Goal: Navigation & Orientation: Find specific page/section

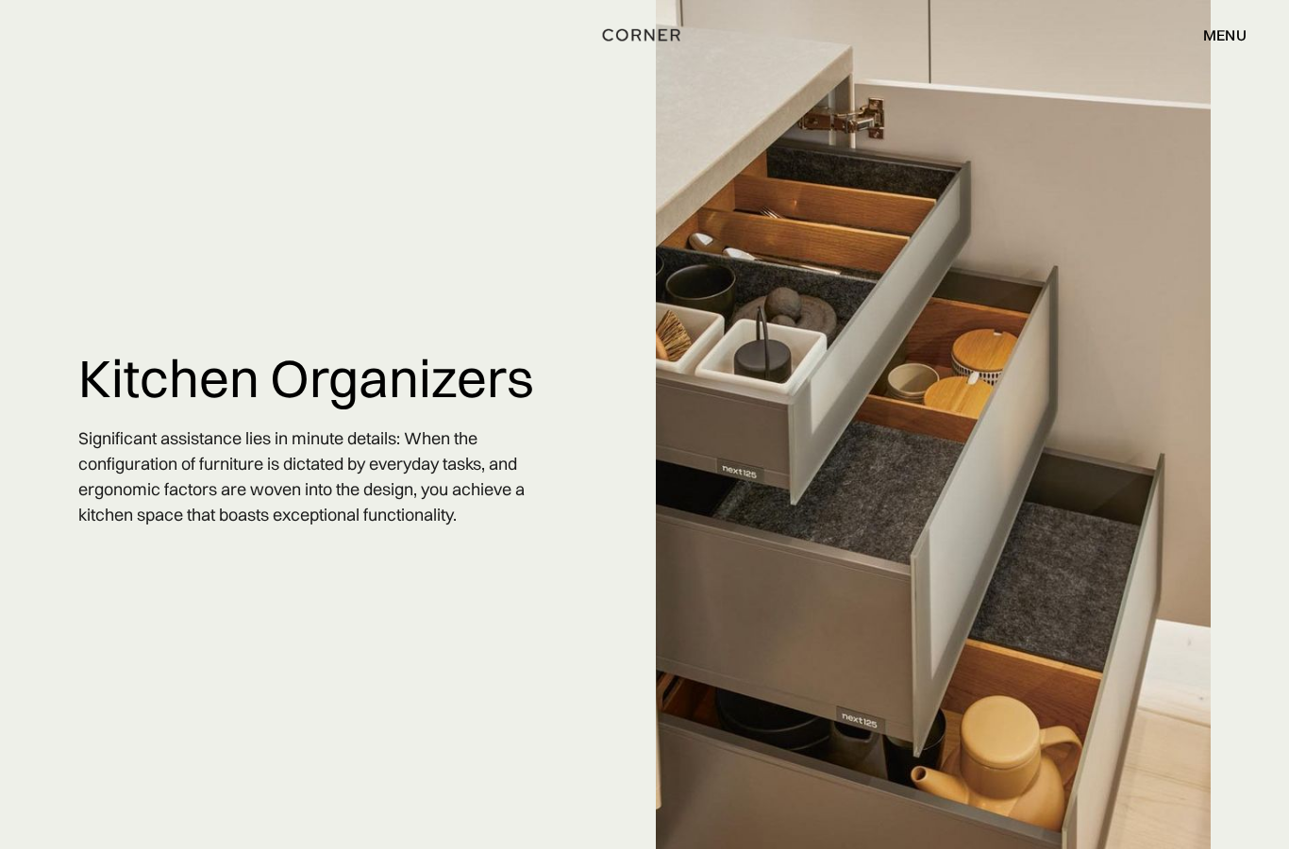
click at [1222, 42] on div "menu" at bounding box center [1224, 34] width 43 height 15
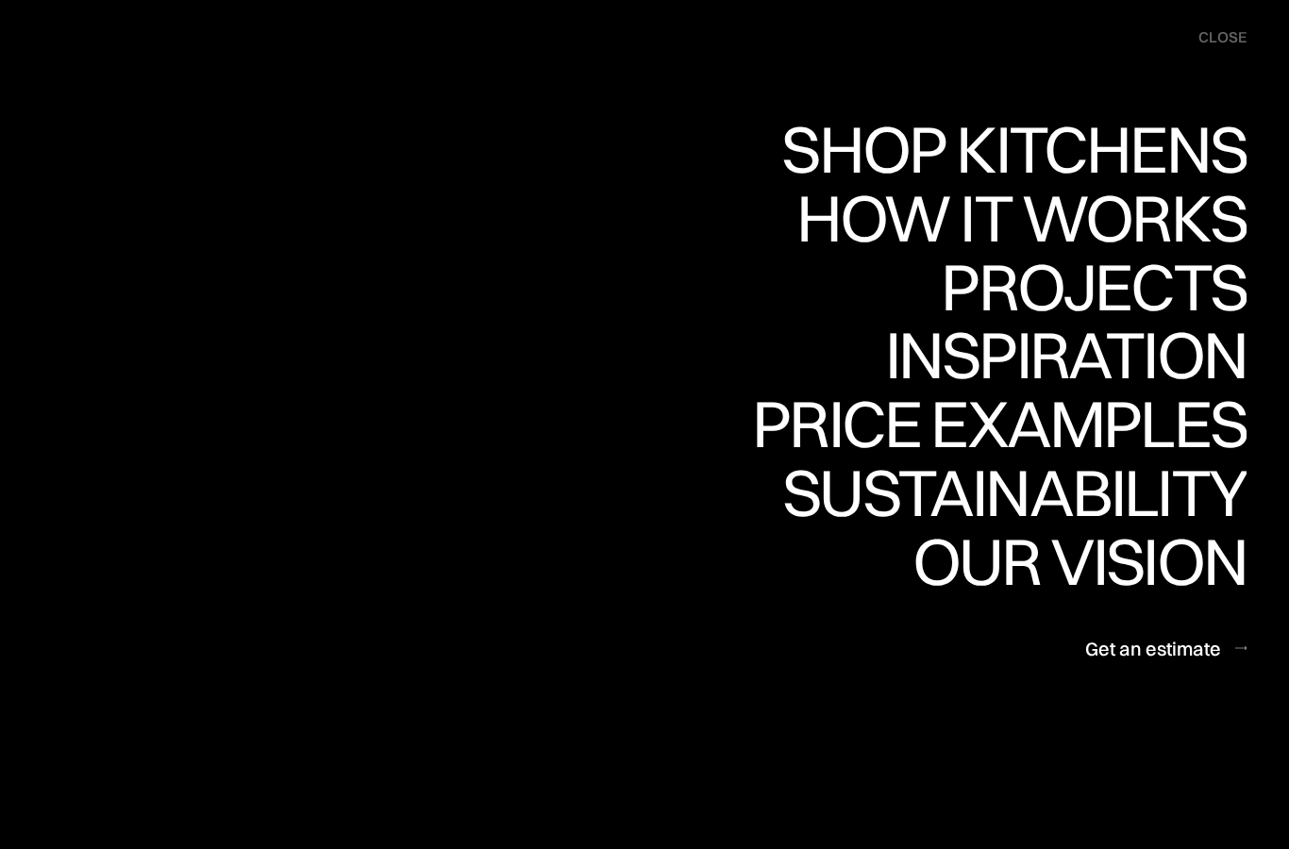
click at [1172, 292] on div "Projects" at bounding box center [1094, 287] width 306 height 66
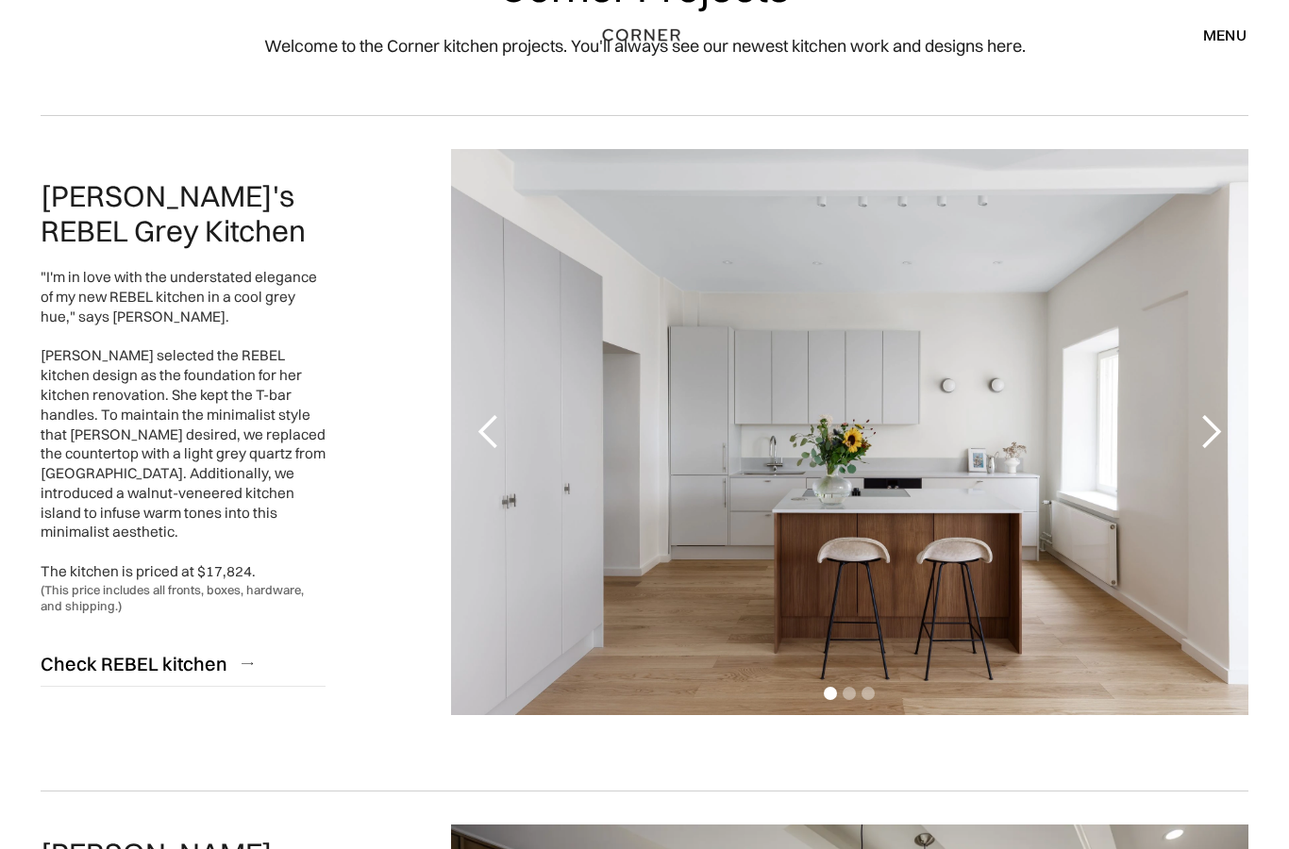
scroll to position [161, 0]
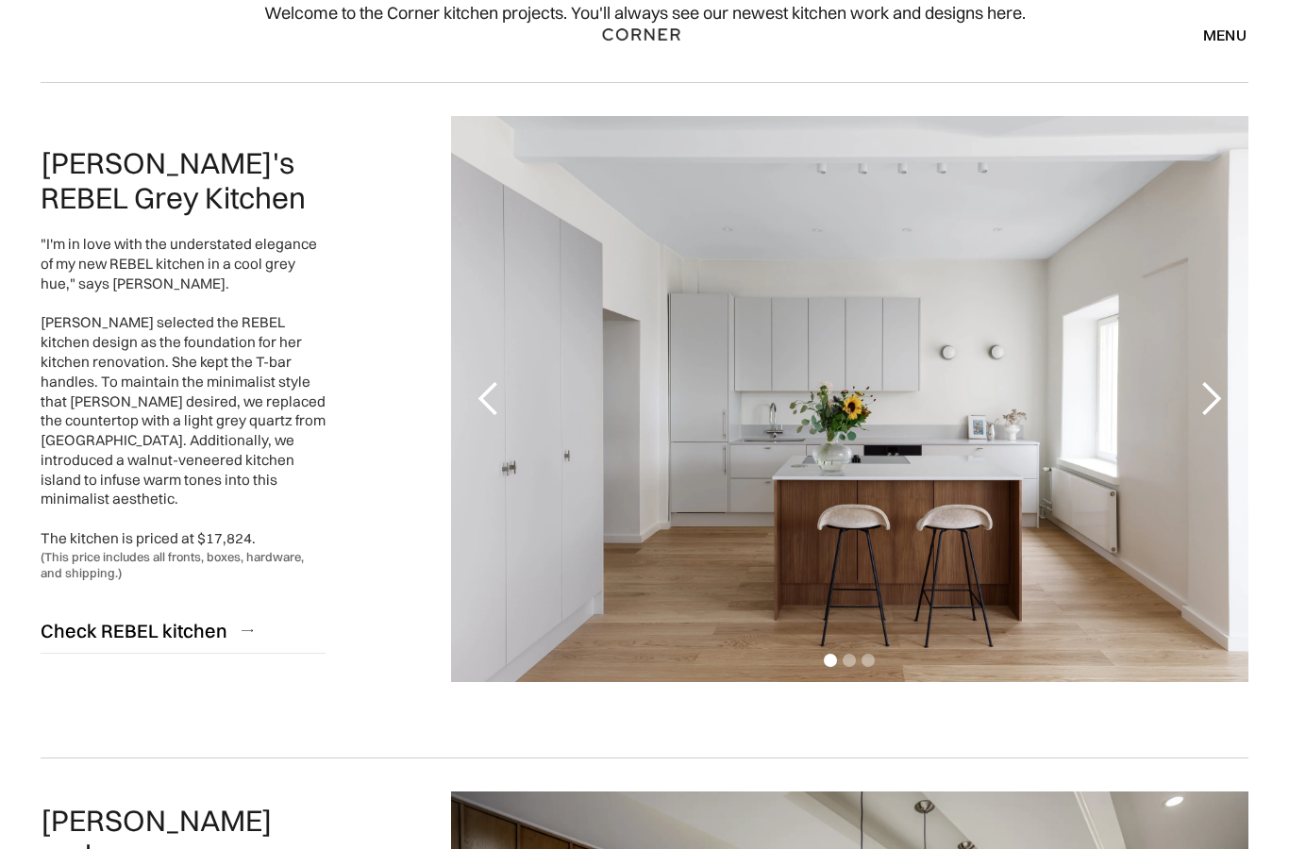
click at [1208, 403] on div "next slide" at bounding box center [1211, 400] width 38 height 38
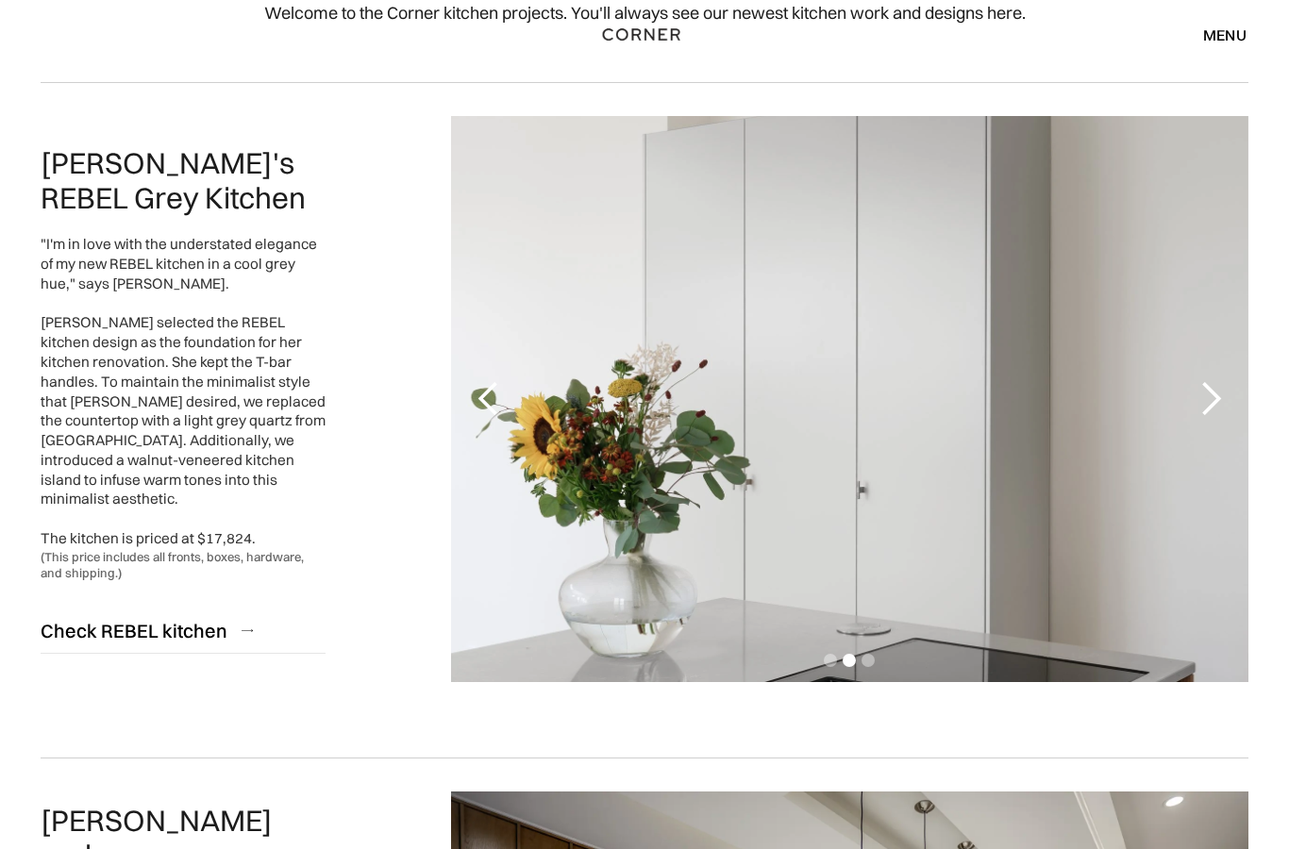
scroll to position [162, 0]
click at [1205, 402] on div "next slide" at bounding box center [1211, 399] width 38 height 38
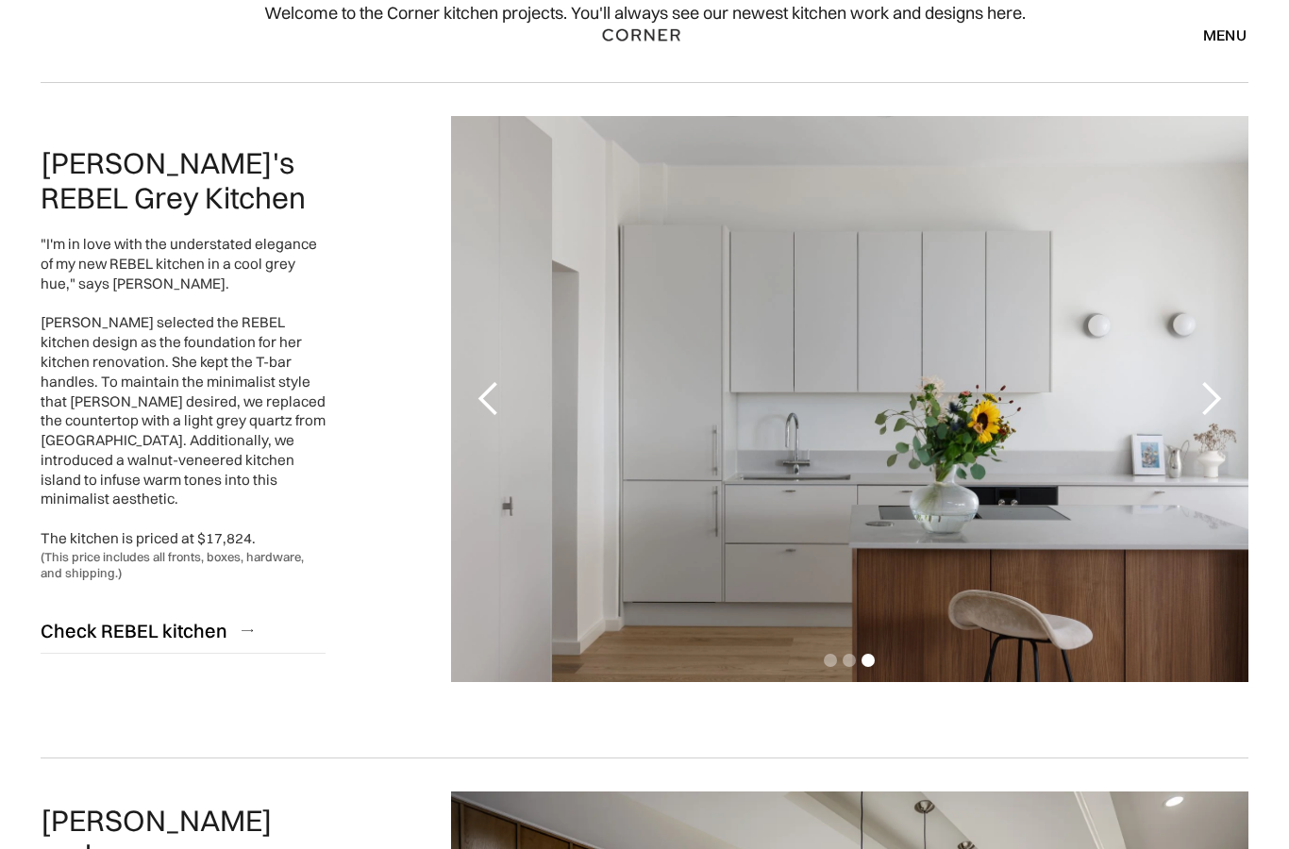
click at [1191, 384] on div "next slide" at bounding box center [1210, 399] width 75 height 566
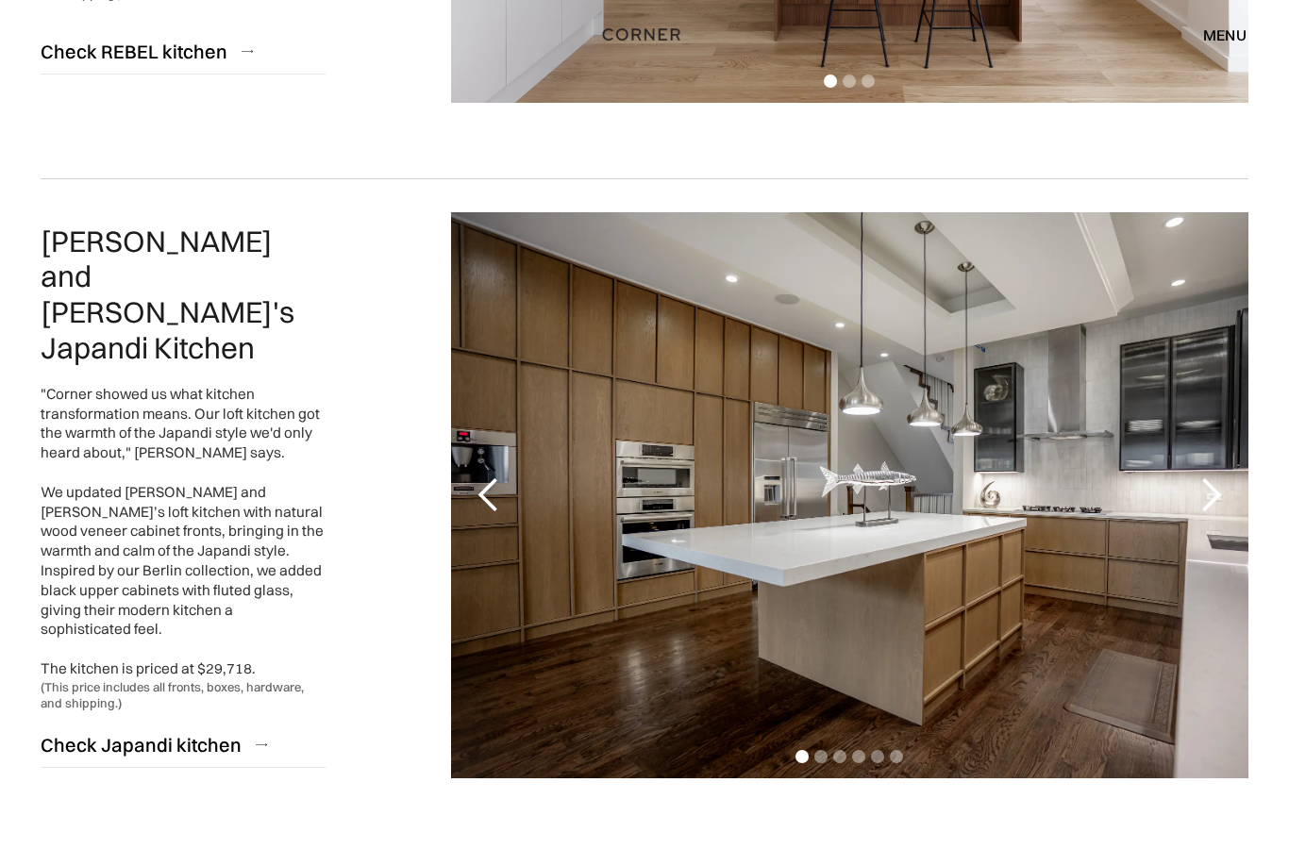
click at [1211, 505] on div "next slide" at bounding box center [1211, 497] width 38 height 38
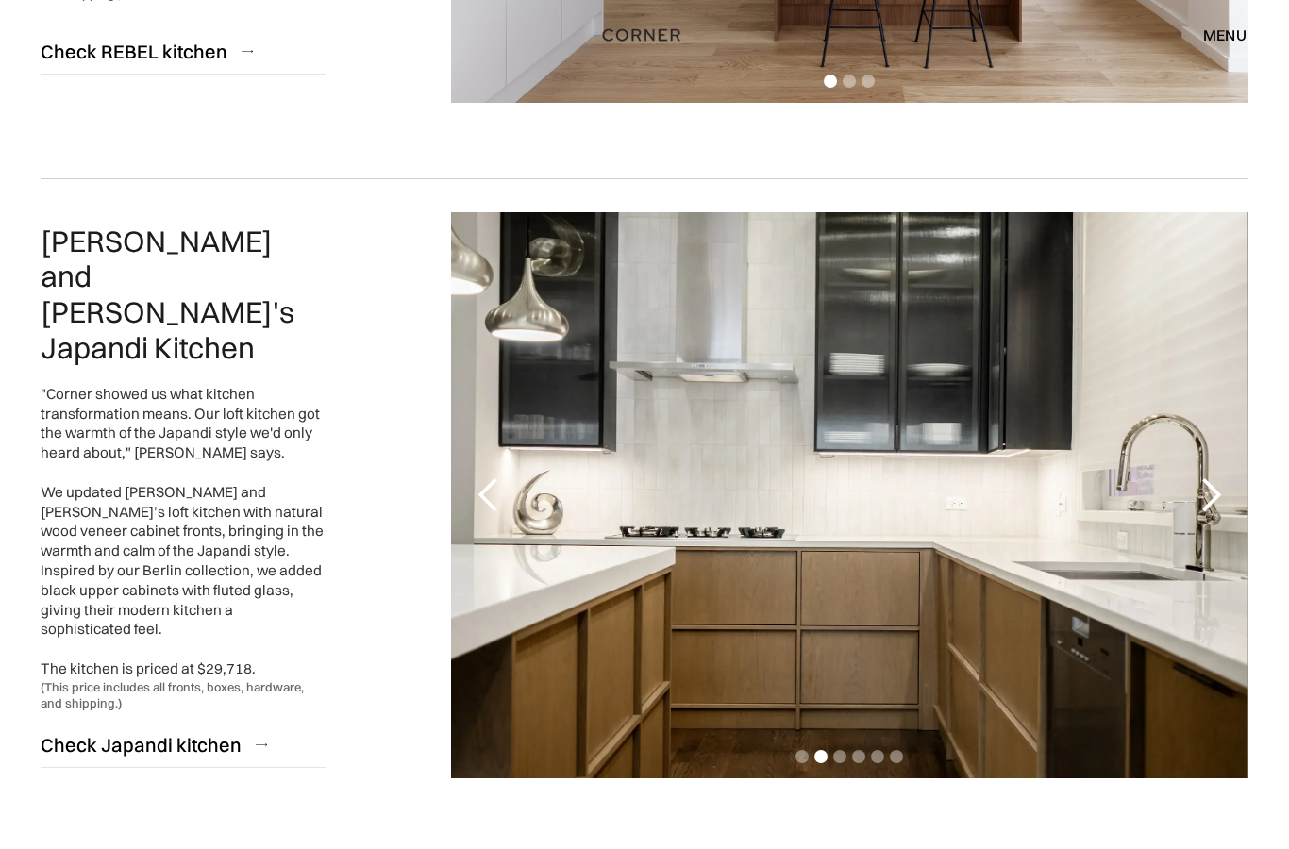
click at [1206, 499] on div "next slide" at bounding box center [1211, 496] width 38 height 38
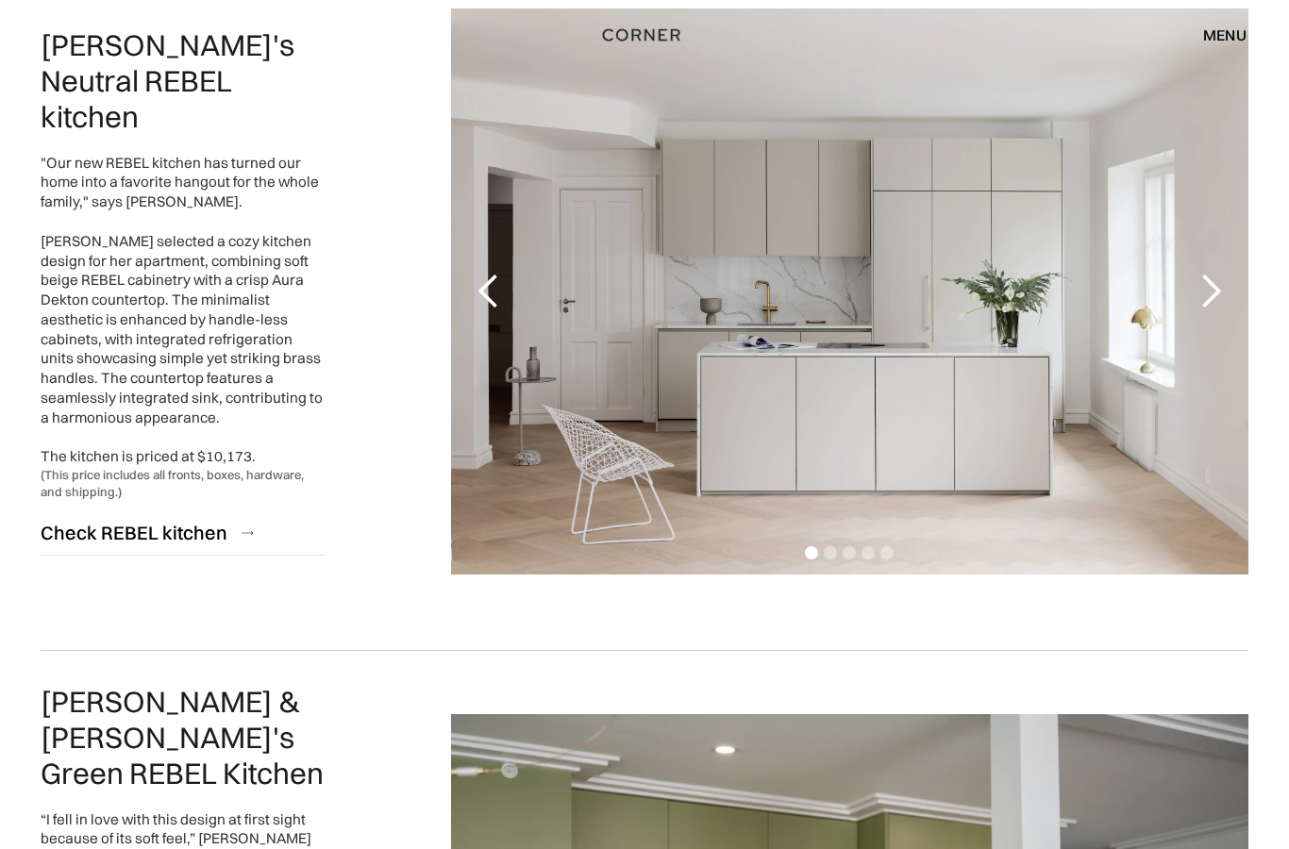
scroll to position [2985, 0]
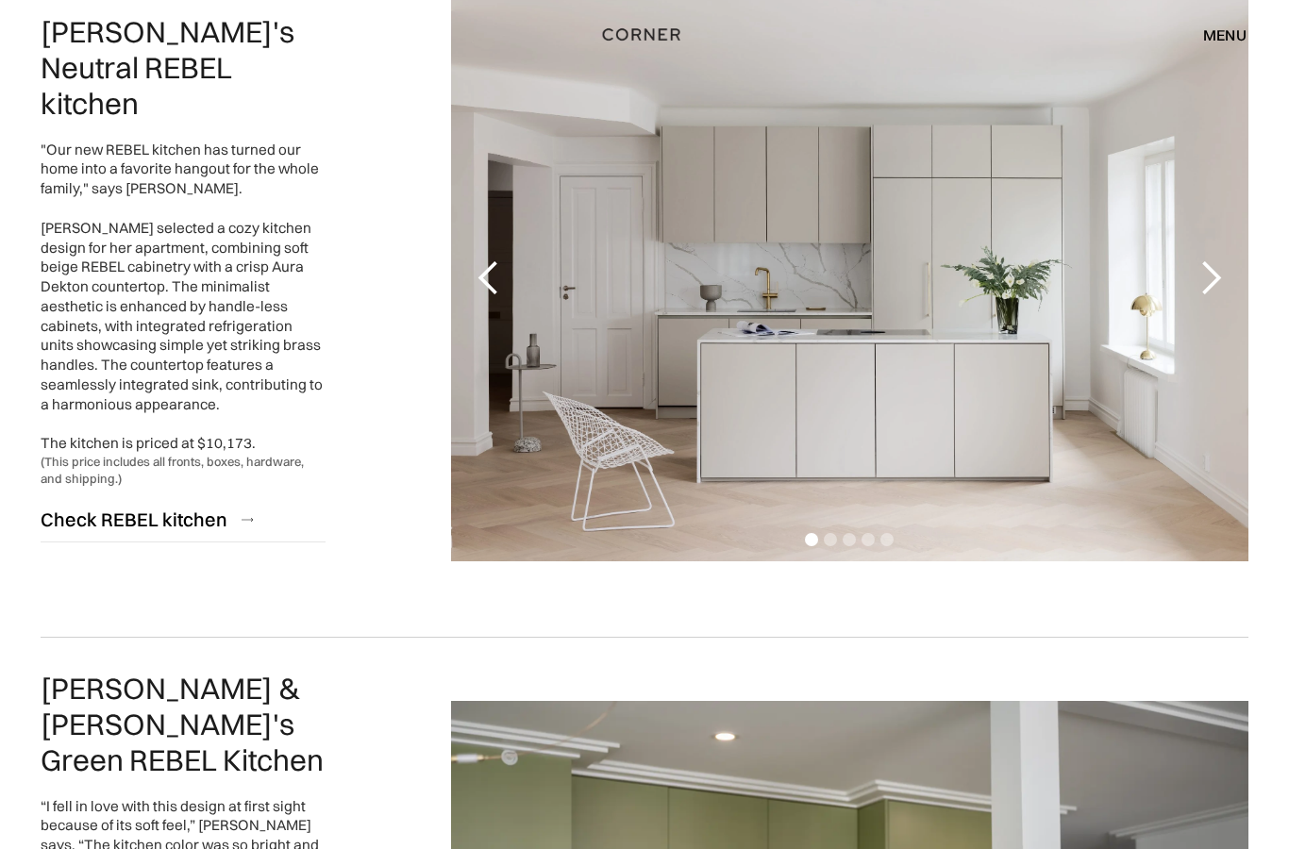
click at [1213, 284] on div "next slide" at bounding box center [1211, 279] width 38 height 38
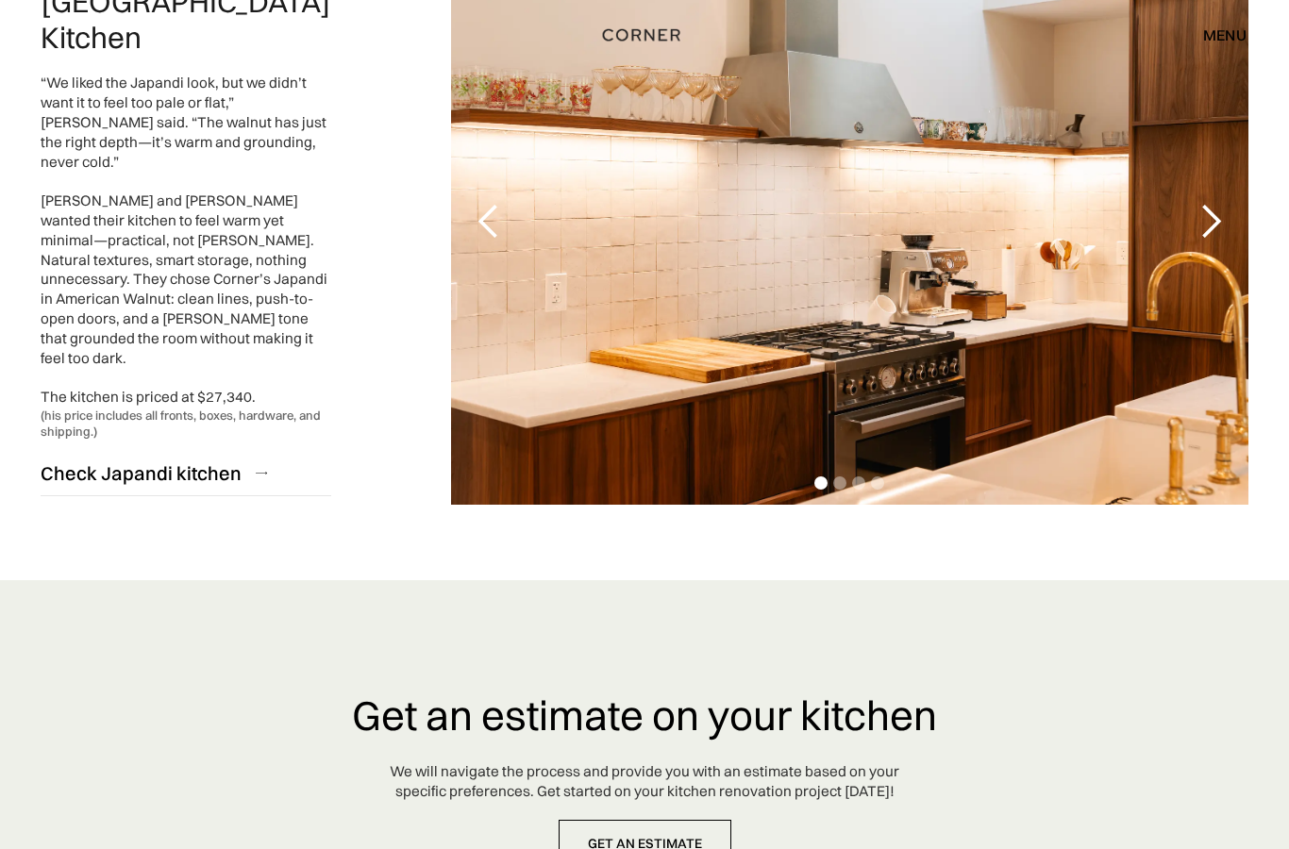
scroll to position [4731, 0]
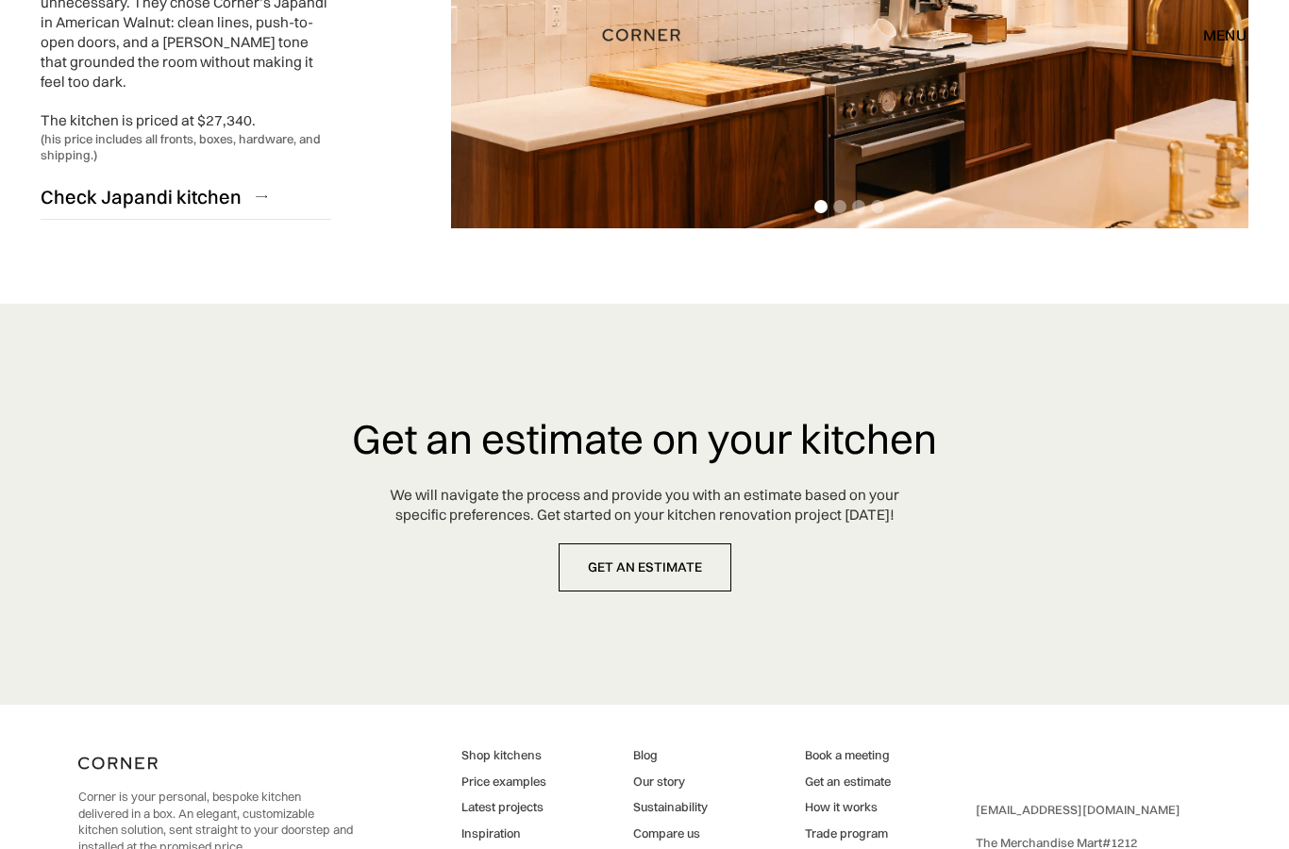
click at [519, 747] on link "Shop kitchens" at bounding box center [514, 755] width 106 height 17
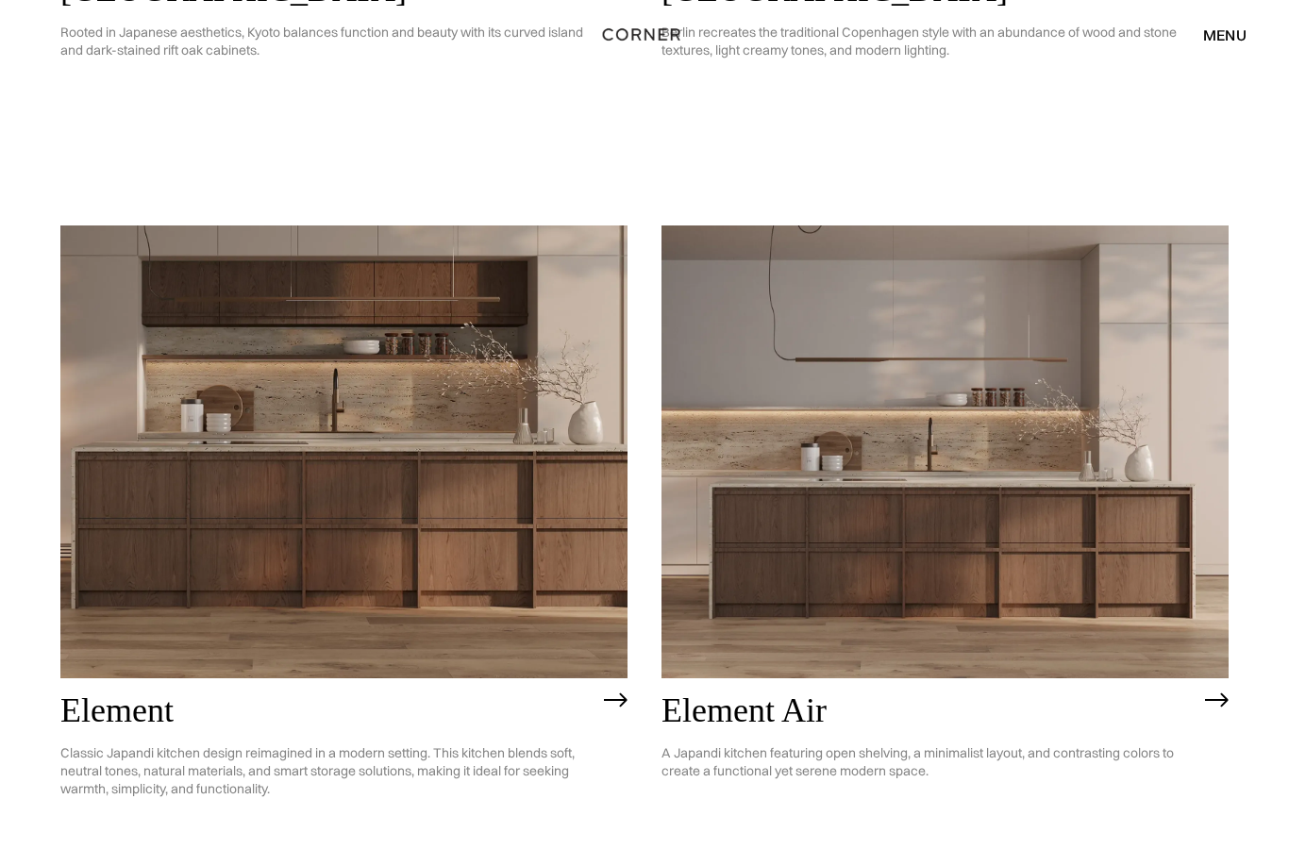
scroll to position [1513, 0]
click at [584, 708] on h2 "Element" at bounding box center [327, 711] width 534 height 38
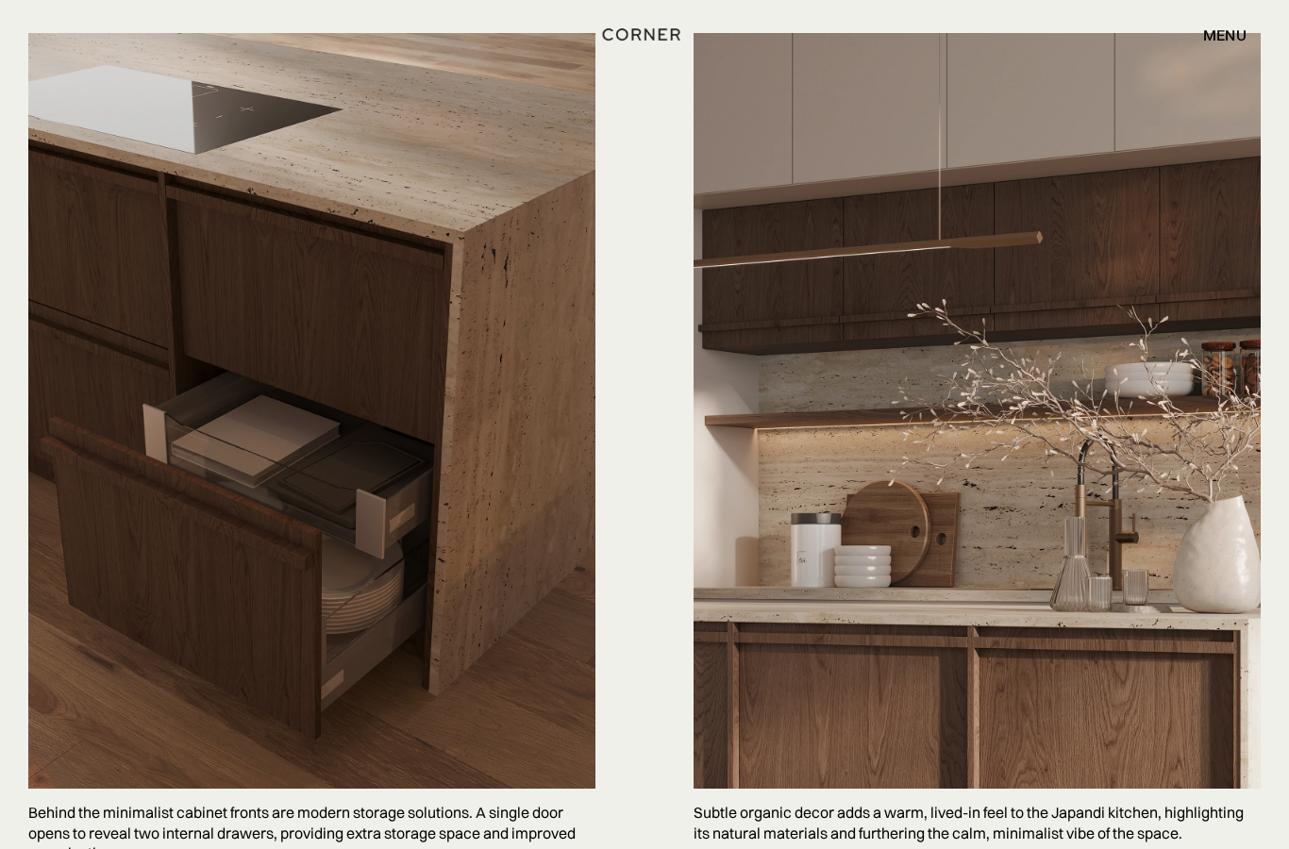
scroll to position [4621, 0]
